Goal: Task Accomplishment & Management: Complete application form

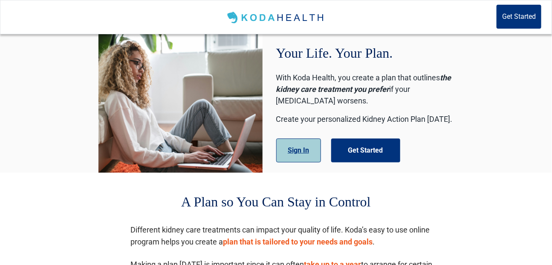
click at [298, 150] on button "Sign In" at bounding box center [298, 150] width 45 height 24
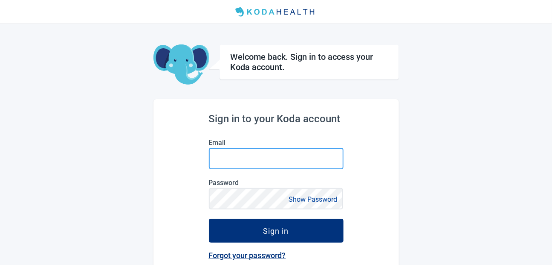
click at [284, 151] on input "Email" at bounding box center [276, 158] width 135 height 21
type input "[PERSON_NAME][EMAIL_ADDRESS][DOMAIN_NAME]"
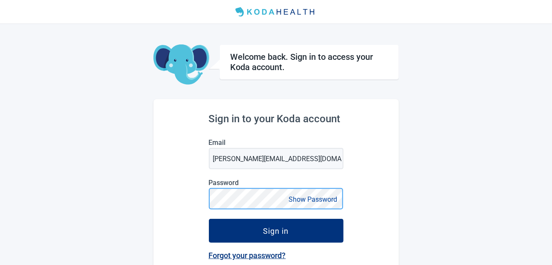
click at [209, 218] on button "Sign in" at bounding box center [276, 230] width 135 height 24
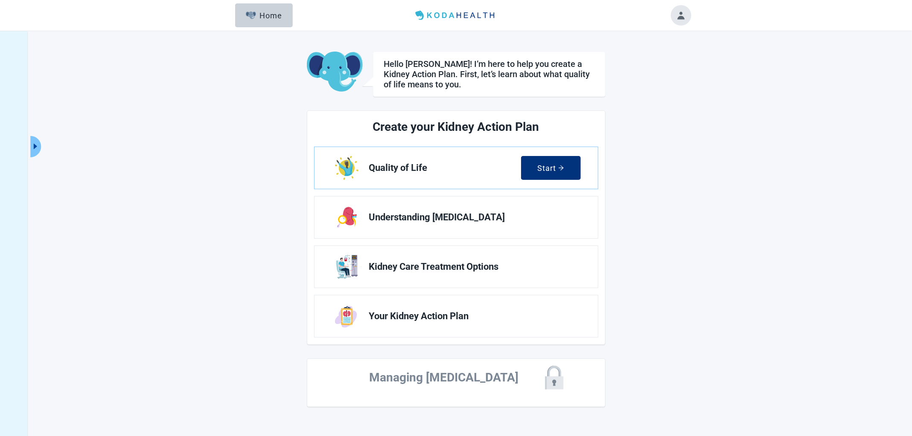
click at [558, 214] on div "Hello [PERSON_NAME]! I’m here to help you create a Kidney Action Plan. First, l…" at bounding box center [456, 249] width 912 height 436
click at [470, 242] on ul "Quality of Life Start Understanding [MEDICAL_DATA] Kidney Care Treatment Option…" at bounding box center [456, 242] width 284 height 191
click at [476, 219] on span "Understanding [MEDICAL_DATA]" at bounding box center [471, 217] width 205 height 10
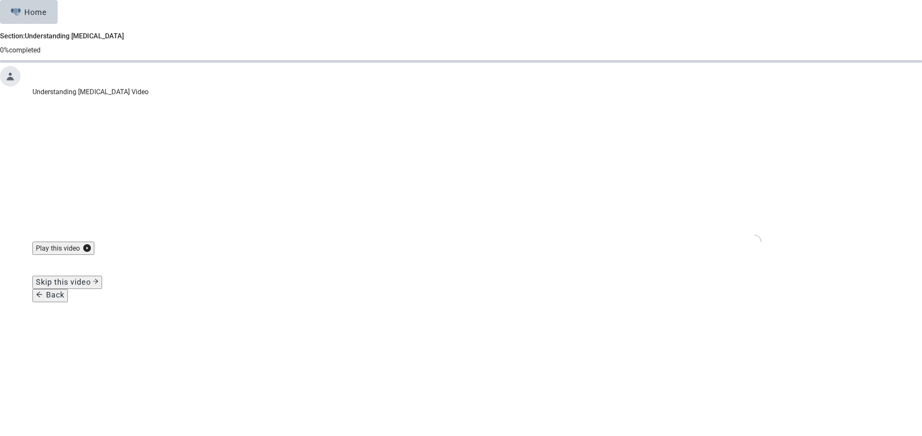
click at [99, 264] on div "Skip this video" at bounding box center [67, 282] width 63 height 9
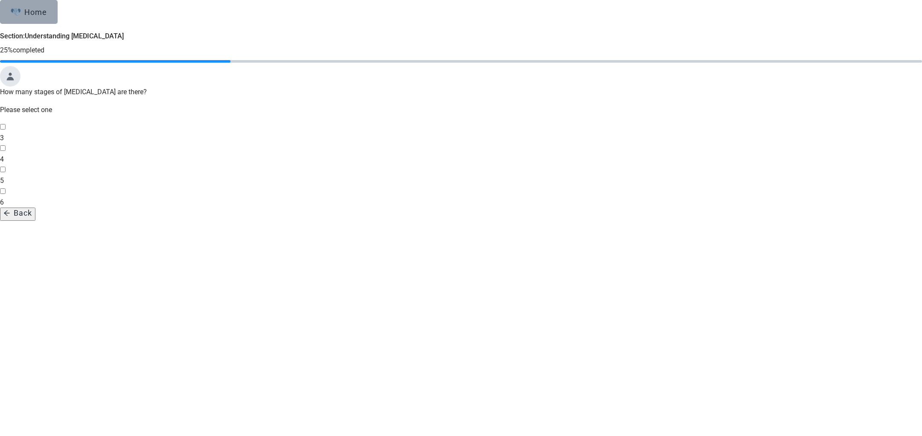
click at [47, 16] on div "Home" at bounding box center [29, 12] width 37 height 9
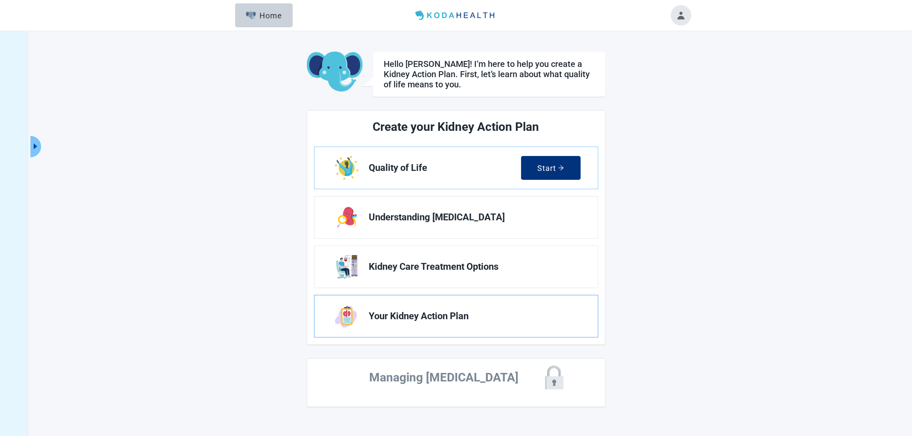
click at [496, 264] on link "Your Kidney Action Plan" at bounding box center [455, 317] width 283 height 42
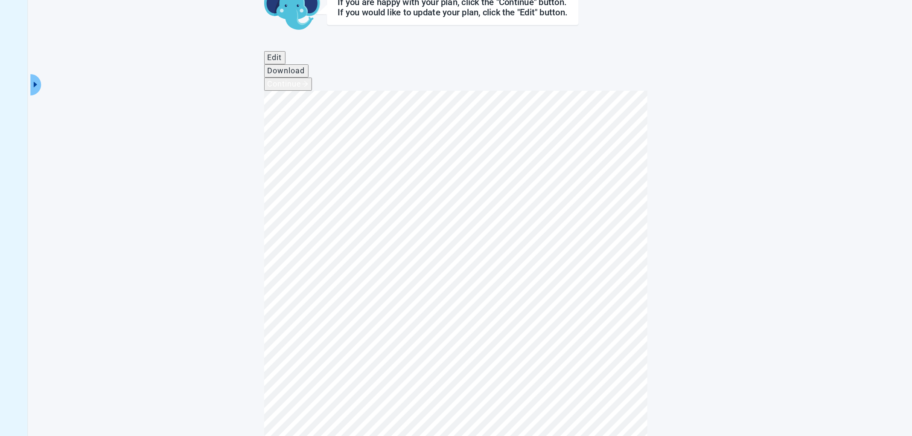
scroll to position [70, 0]
